Goal: Check status: Check status

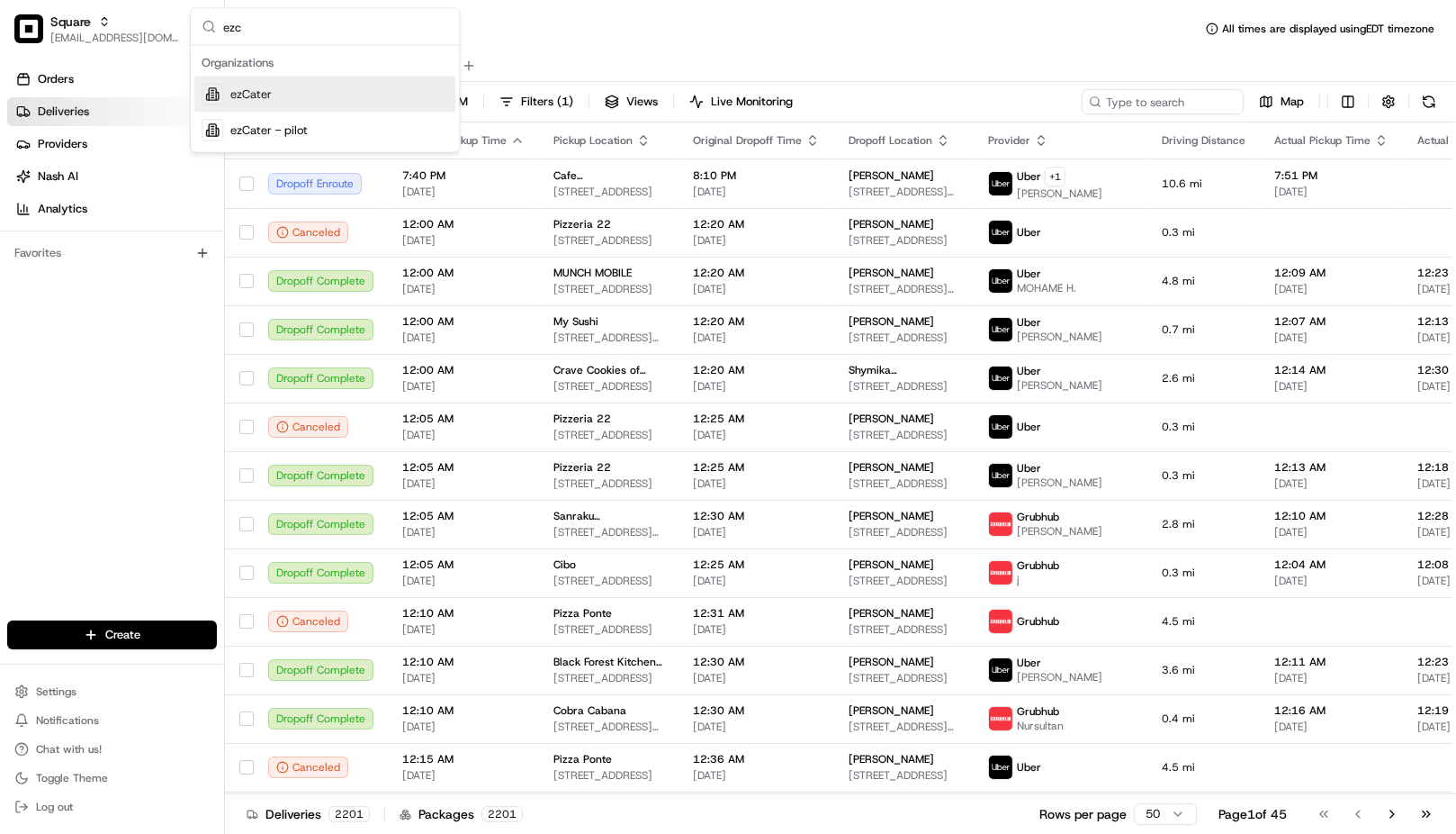
type input "ezc"
click at [261, 91] on span "ezCater" at bounding box center [251, 95] width 41 height 17
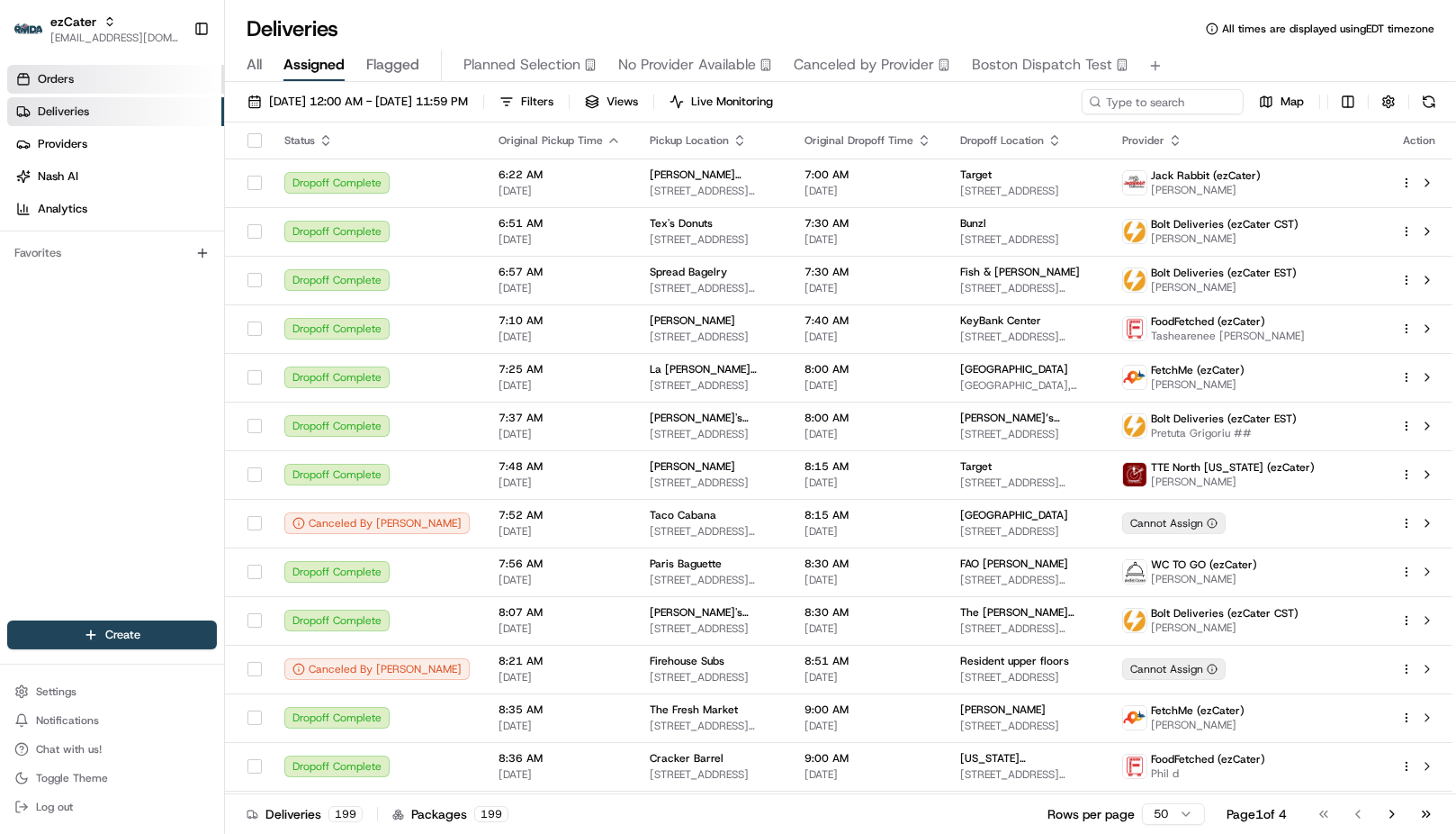
click at [144, 81] on link "Orders" at bounding box center [116, 78] width 217 height 29
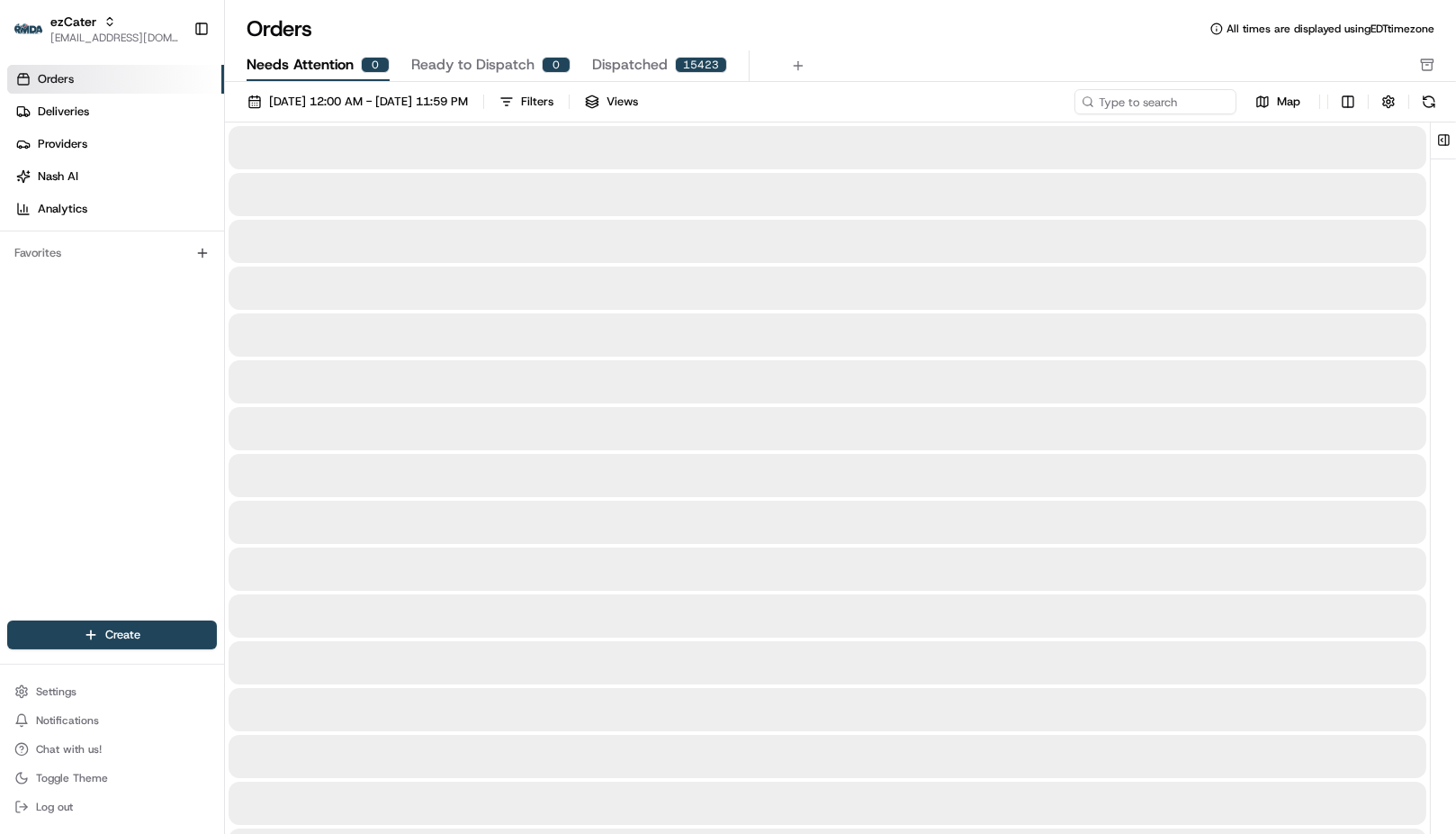
click at [291, 66] on span "Needs Attention" at bounding box center [300, 64] width 108 height 21
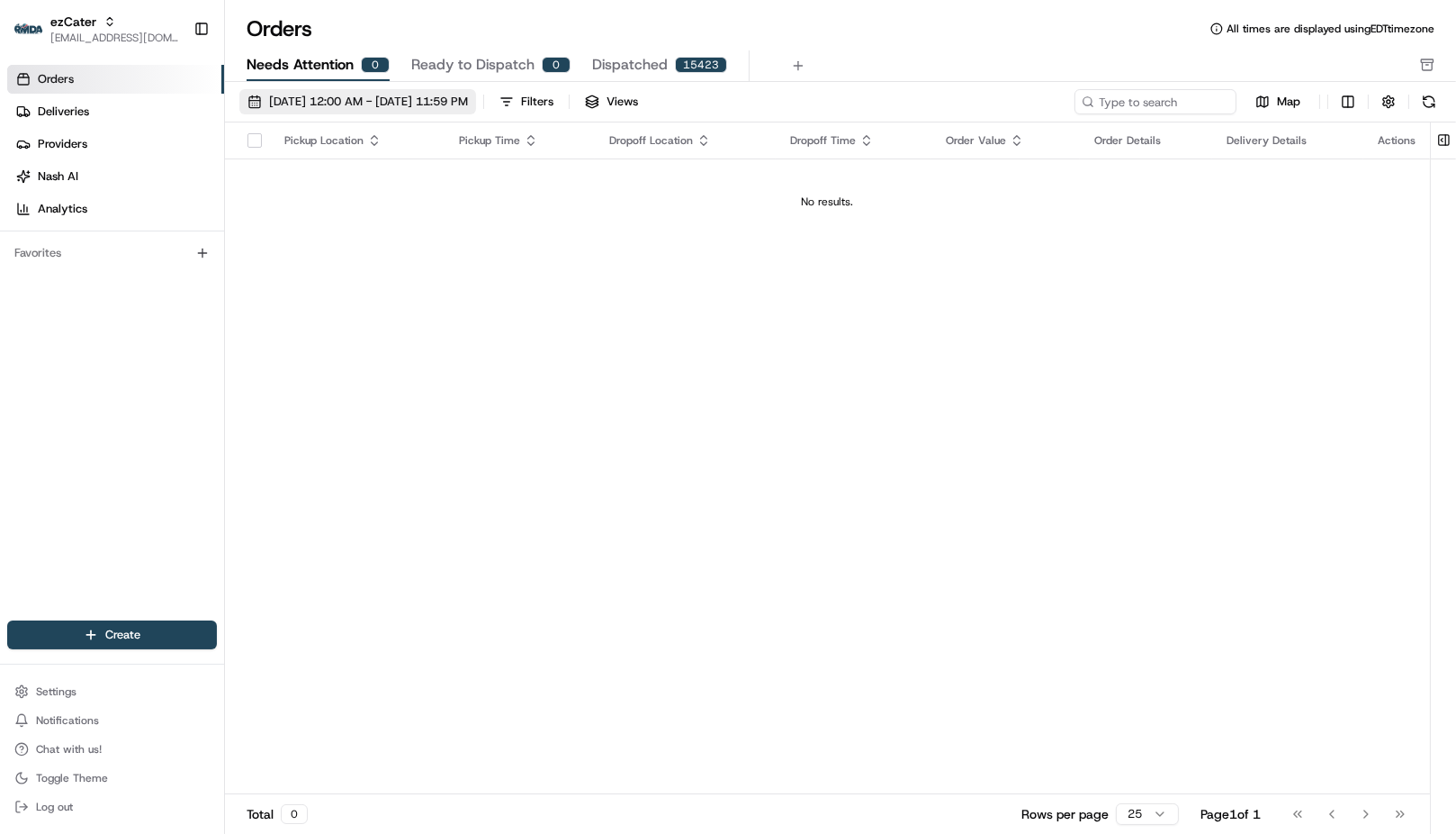
click at [315, 103] on span "[DATE] 12:00 AM - [DATE] 11:59 PM" at bounding box center [369, 102] width 199 height 17
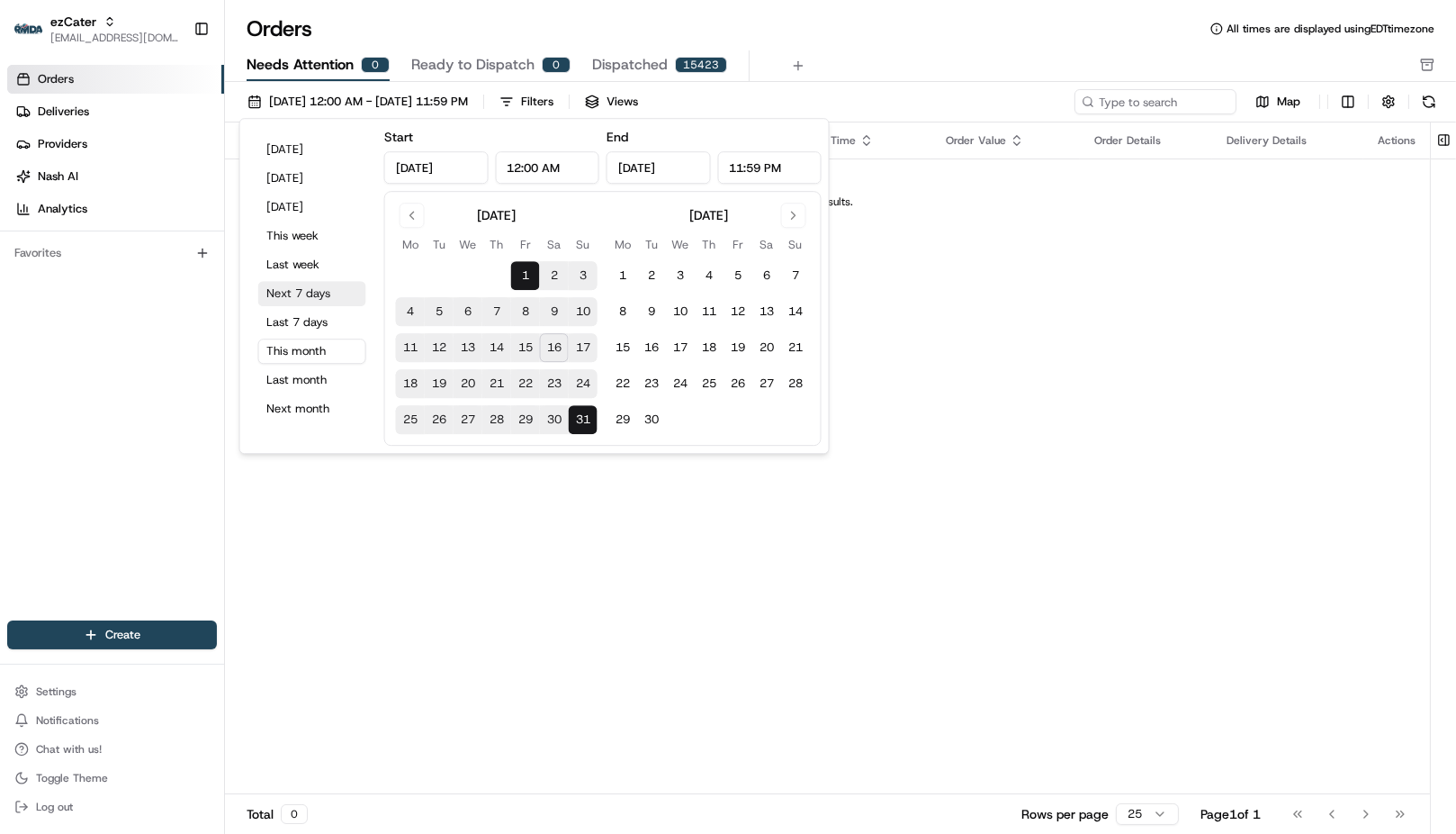
click at [308, 291] on button "Next 7 days" at bounding box center [312, 292] width 108 height 25
type input "[DATE]"
